Goal: Information Seeking & Learning: Learn about a topic

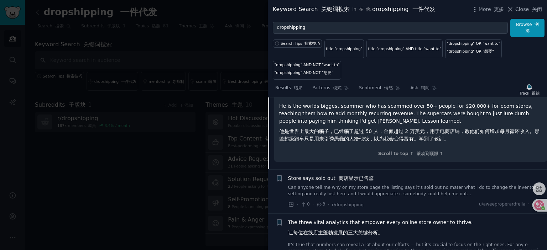
scroll to position [860, 0]
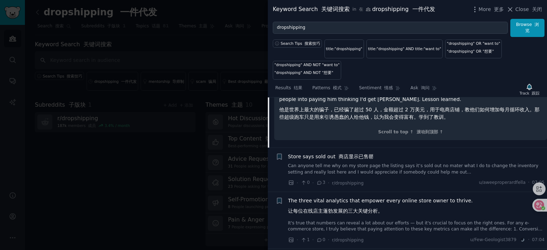
click at [327, 153] on span "Store says sold out 商店显示已售罄" at bounding box center [331, 156] width 86 height 7
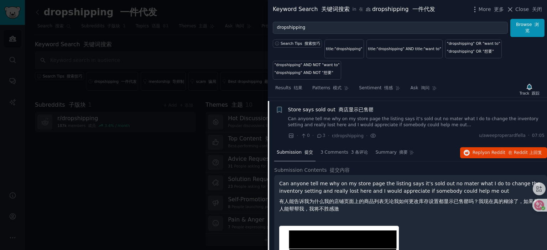
scroll to position [546, 0]
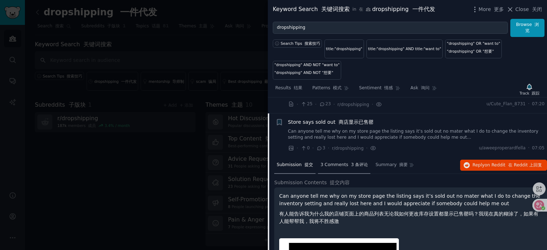
click at [342, 157] on div "3 Comments 3 条评论" at bounding box center [344, 165] width 53 height 17
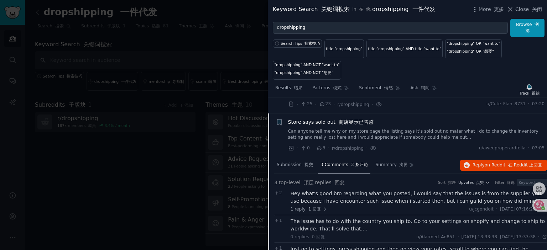
click at [333, 129] on link "Can anyone tell me why on my store page the listing says it’s sold out no mater…" at bounding box center [416, 135] width 257 height 12
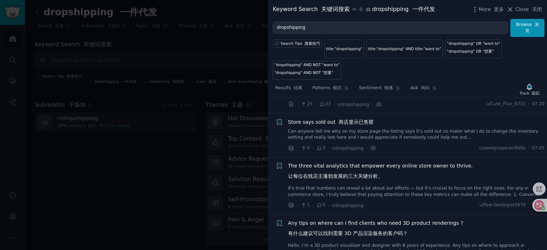
scroll to position [561, 0]
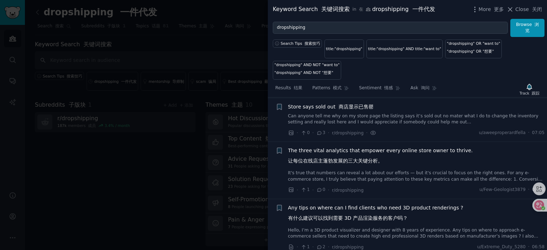
click at [342, 150] on span "The three vital analytics that empower every online store owner to thrive. 让每位在…" at bounding box center [380, 157] width 185 height 21
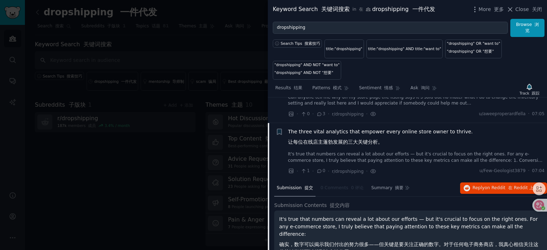
scroll to position [569, 0]
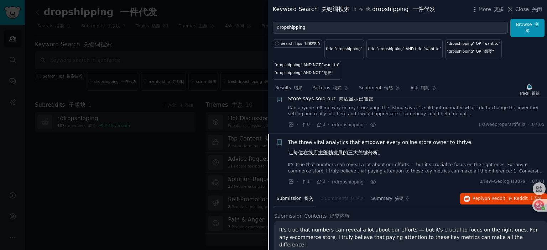
click at [395, 144] on span "The three vital analytics that empower every online store owner to thrive. 让每位在…" at bounding box center [380, 149] width 185 height 21
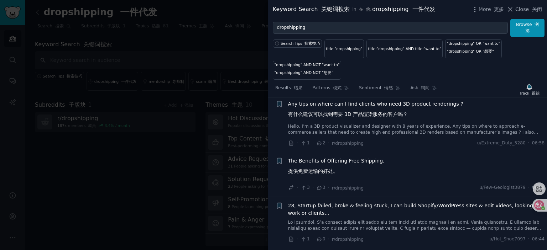
scroll to position [676, 0]
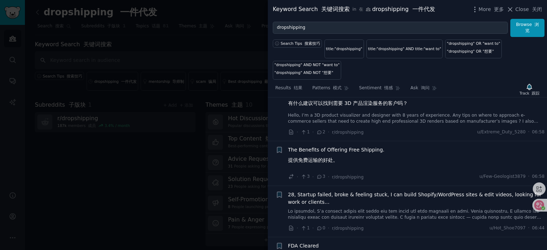
click at [340, 154] on span "The Benefits of Offering Free Shipping. 提供免费运输的好处。" at bounding box center [336, 156] width 97 height 21
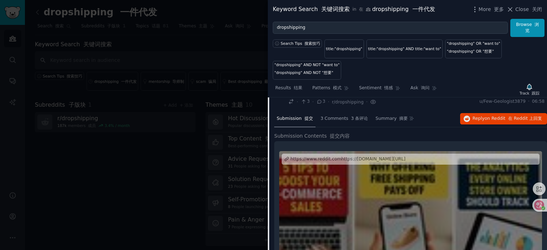
scroll to position [683, 0]
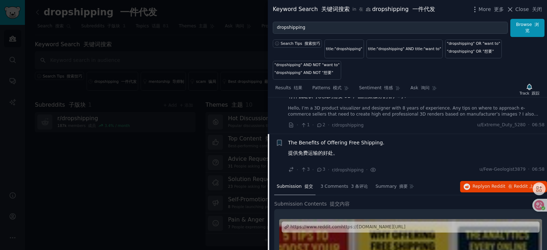
click at [345, 140] on span "The Benefits of Offering Free Shipping. 提供免费运输的好处。" at bounding box center [336, 149] width 97 height 21
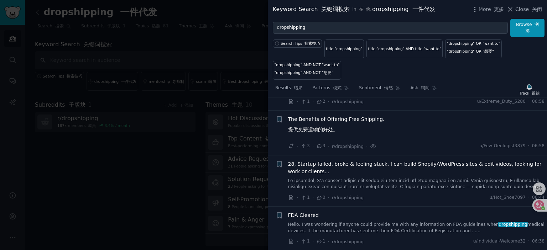
scroll to position [719, 0]
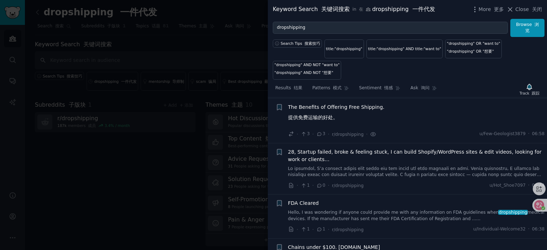
click at [370, 154] on span "28, Startup failed, broke & feeling stuck, I can build Shopify/WordPress sites …" at bounding box center [416, 156] width 257 height 15
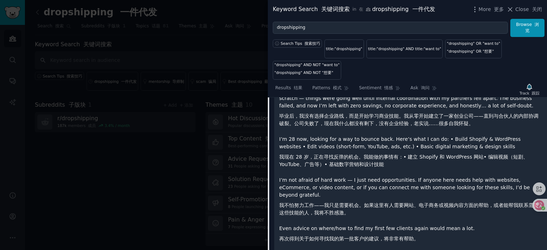
scroll to position [871, 0]
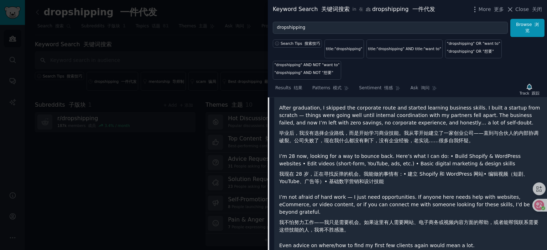
click at [341, 155] on p "I’m 28 now, looking for a way to bounce back. Here’s what I can do: • Build Sho…" at bounding box center [410, 171] width 263 height 36
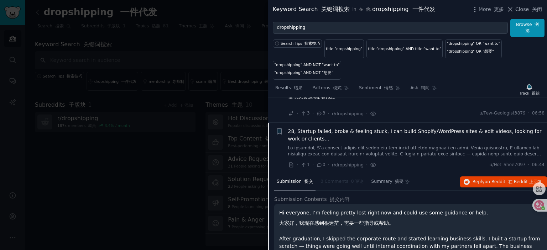
scroll to position [728, 0]
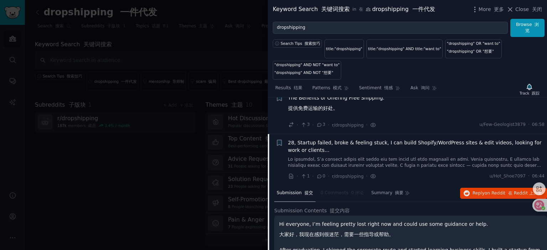
click at [350, 140] on span "28, Startup failed, broke & feeling stuck, I can build Shopify/WordPress sites …" at bounding box center [416, 146] width 257 height 15
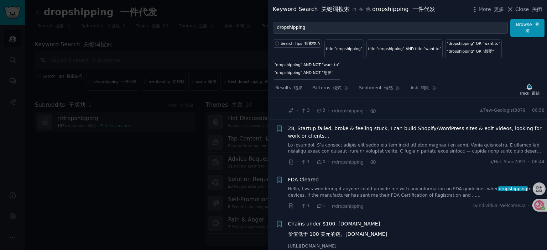
scroll to position [764, 0]
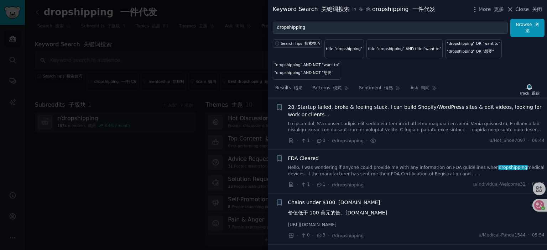
click at [313, 157] on span "FDA Cleared" at bounding box center [303, 158] width 31 height 7
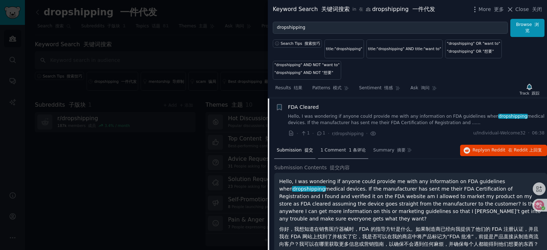
scroll to position [744, 0]
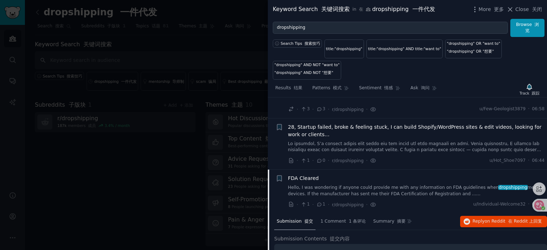
click at [328, 182] on div "FDA Cleared Hello, I was wondering if anyone could provide me with any informat…" at bounding box center [416, 186] width 257 height 22
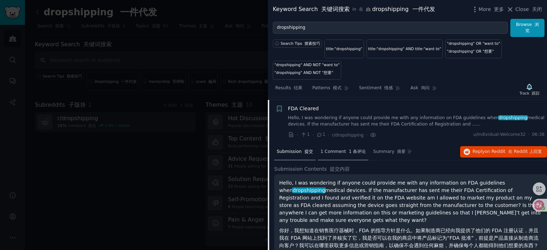
scroll to position [780, 0]
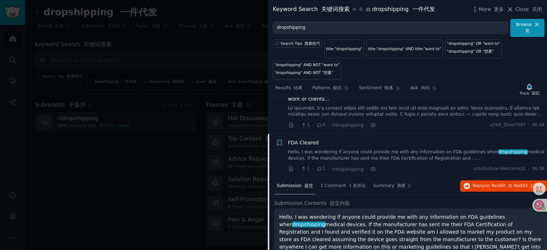
click at [302, 141] on span "FDA Cleared" at bounding box center [303, 142] width 31 height 7
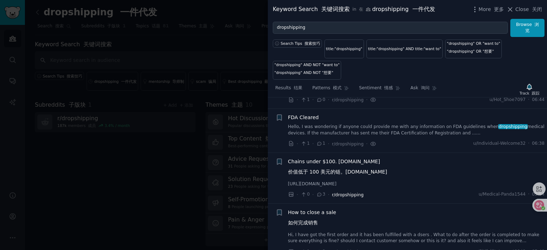
scroll to position [815, 0]
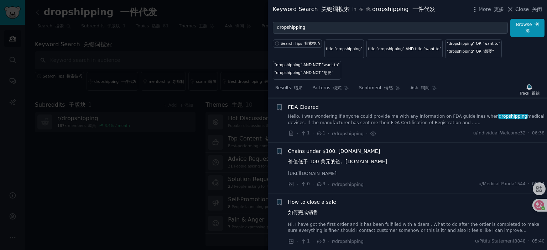
click at [351, 151] on span "Chains under $100. [DOMAIN_NAME] 价值低于 100 美元的链。[DOMAIN_NAME]" at bounding box center [337, 158] width 99 height 21
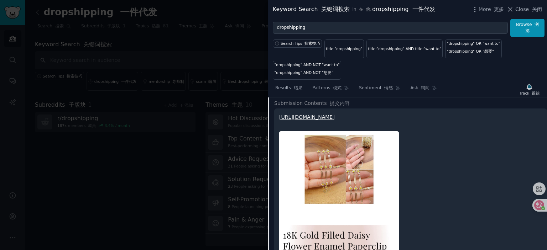
scroll to position [895, 0]
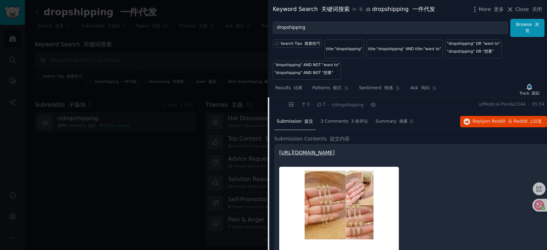
click at [335, 151] on link "[URL][DOMAIN_NAME]" at bounding box center [307, 153] width 56 height 6
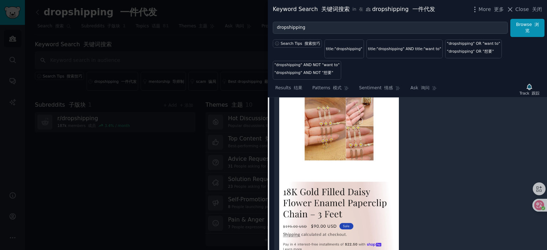
scroll to position [859, 0]
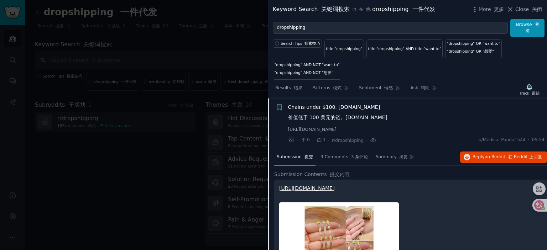
click at [358, 108] on span "Chains under $100. [DOMAIN_NAME] 价值低于 100 美元的链。[DOMAIN_NAME]" at bounding box center [337, 114] width 99 height 21
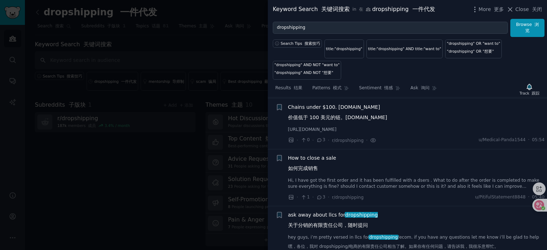
click at [318, 155] on span "How to close a sale 如何完成销售" at bounding box center [312, 165] width 48 height 21
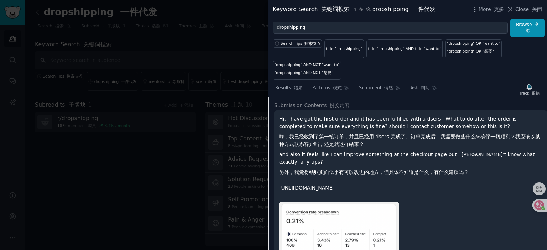
scroll to position [981, 0]
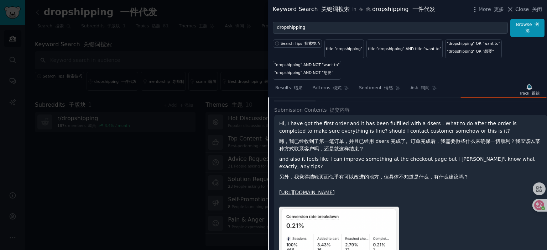
click at [324, 190] on link "[URL][DOMAIN_NAME]" at bounding box center [307, 193] width 56 height 6
click at [335, 190] on link "[URL][DOMAIN_NAME]" at bounding box center [307, 193] width 56 height 6
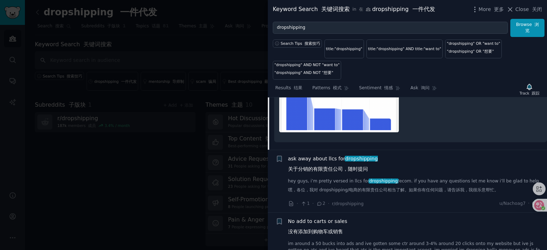
scroll to position [1195, 0]
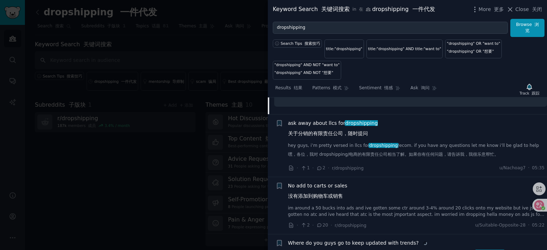
click at [323, 122] on span "ask away about llcs for dropshipping 关于分销的有限责任公司，随时提问" at bounding box center [333, 130] width 90 height 21
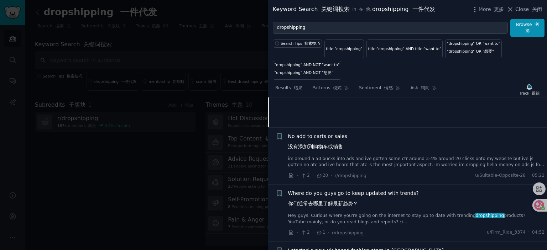
scroll to position [1110, 0]
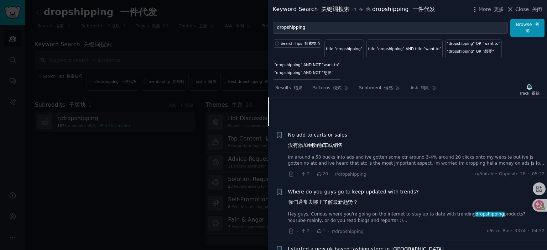
click at [335, 134] on span "No add to carts or sales 没有添加到购物车或销售" at bounding box center [318, 141] width 60 height 21
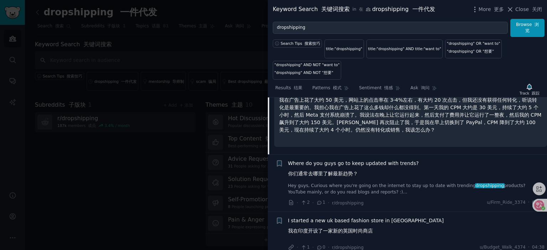
scroll to position [1208, 0]
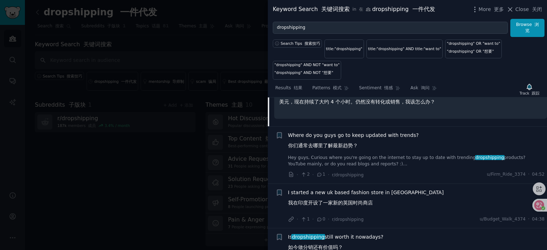
click at [362, 189] on span "I started a new uk based fashion store in [GEOGRAPHIC_DATA] 我在[GEOGRAPHIC_DATA]…" at bounding box center [366, 199] width 156 height 21
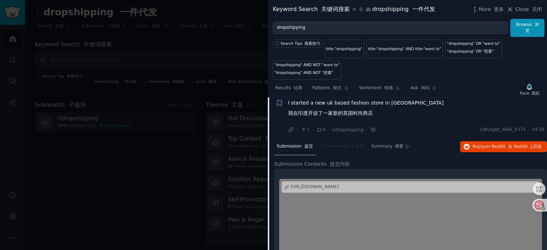
scroll to position [1145, 0]
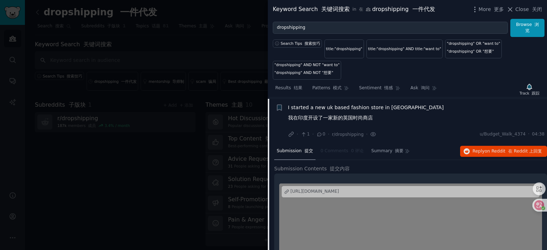
click at [314, 189] on div "[URL][DOMAIN_NAME]" at bounding box center [315, 192] width 48 height 6
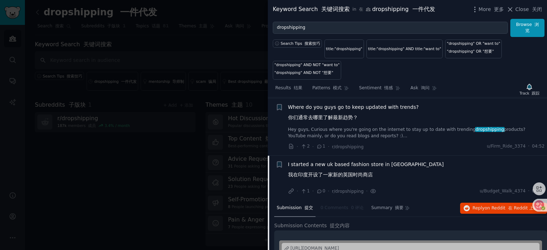
scroll to position [1073, 0]
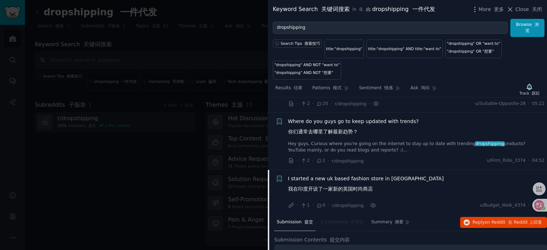
click at [321, 176] on span "I started a new uk based fashion store in [GEOGRAPHIC_DATA] 我在[GEOGRAPHIC_DATA]…" at bounding box center [366, 185] width 156 height 21
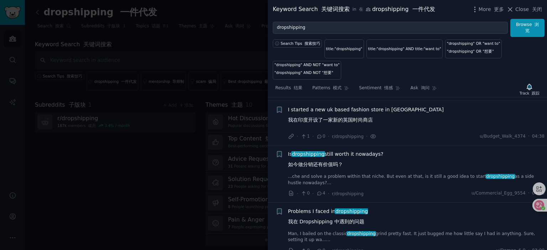
scroll to position [1145, 0]
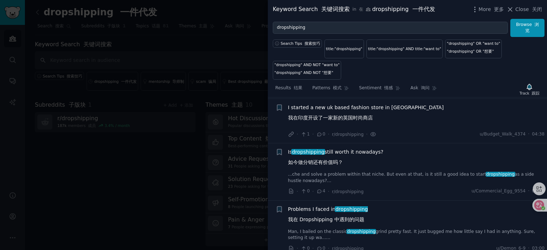
click at [336, 150] on span "Is dropshipping still worth it nowadays? 如今做分销还有价值吗？" at bounding box center [335, 159] width 95 height 21
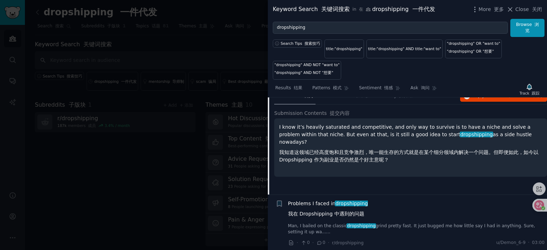
scroll to position [1260, 0]
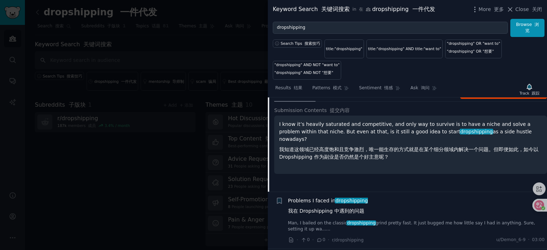
click at [369, 147] on font "我知道这领域已经高度饱和且竞争激烈，唯一能生存的方式就是在某个细分领域内解决一个问题。但即便如此，如今以 Dropshipping 作为副业是否仍然是个好主意…" at bounding box center [408, 153] width 259 height 13
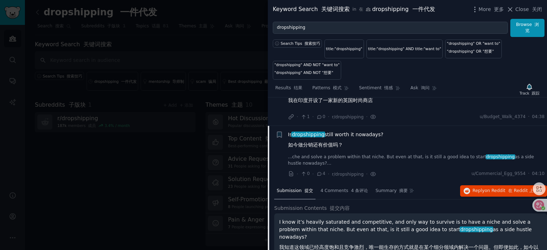
scroll to position [1117, 0]
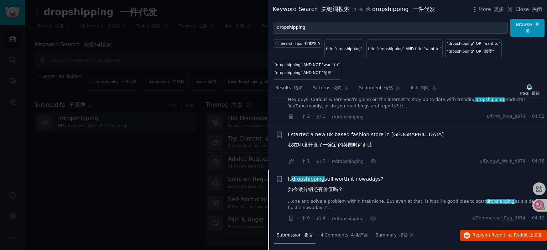
click at [341, 176] on span "Is dropshipping still worth it nowadays? 如今做分销还有价值吗？" at bounding box center [335, 186] width 95 height 21
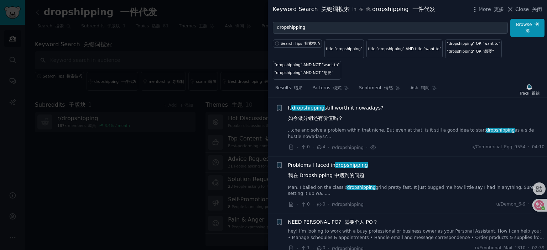
scroll to position [1224, 0]
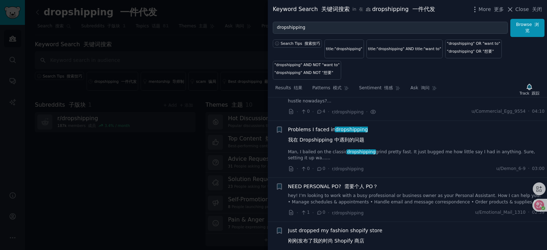
click at [313, 127] on span "Problems I faced in dropshipping 我在 Dropshipping 中遇到的问题" at bounding box center [328, 136] width 80 height 21
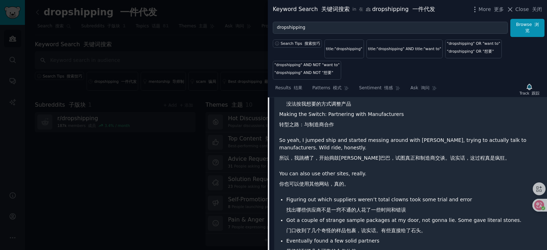
scroll to position [1460, 0]
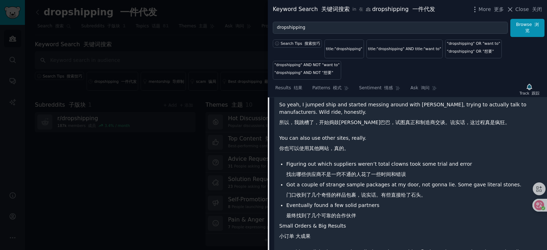
click at [349, 147] on p "You can also use other sites, really. 你也可以使用其他网站，真的。" at bounding box center [410, 145] width 263 height 21
click at [350, 148] on p "You can also use other sites, really. 你也可以使用其他网站，真的。" at bounding box center [410, 145] width 263 height 21
drag, startPoint x: 288, startPoint y: 172, endPoint x: 286, endPoint y: 176, distance: 4.3
click at [286, 176] on ul "Figuring out which suppliers weren’t total clowns took some trial and error 找出哪…" at bounding box center [410, 192] width 263 height 62
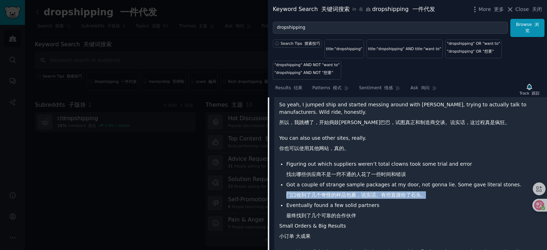
drag, startPoint x: 425, startPoint y: 192, endPoint x: 286, endPoint y: 191, distance: 138.6
click at [285, 191] on ul "Figuring out which suppliers weren’t total clowns took some trial and error 找出哪…" at bounding box center [410, 192] width 263 height 62
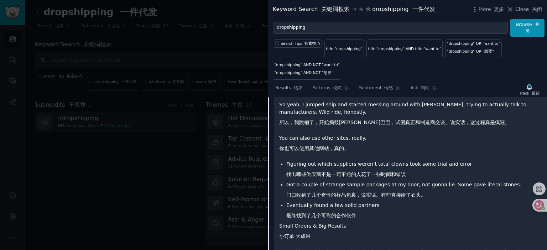
click at [424, 172] on li "Figuring out which suppliers weren’t total clowns took some trial and error 找出哪…" at bounding box center [414, 171] width 256 height 21
drag, startPoint x: 291, startPoint y: 192, endPoint x: 350, endPoint y: 192, distance: 59.2
click at [350, 192] on font "门口收到了几个奇怪的样品包裹，说实话。有些直接给了石头。" at bounding box center [356, 195] width 140 height 6
click at [443, 207] on li "Eventually found a few solid partners 最终找到了几个可靠的合作伙伴" at bounding box center [414, 212] width 256 height 21
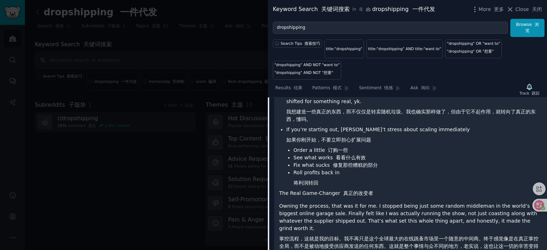
scroll to position [1745, 0]
